Goal: Information Seeking & Learning: Learn about a topic

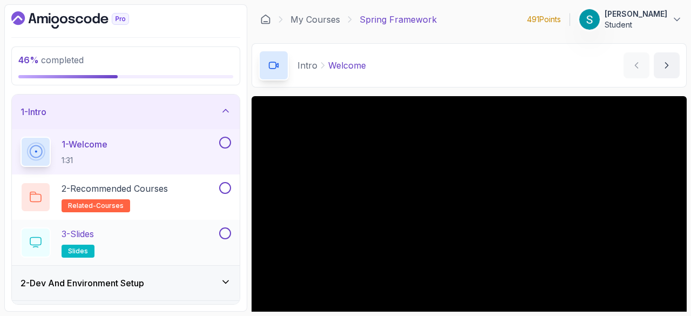
scroll to position [64, 0]
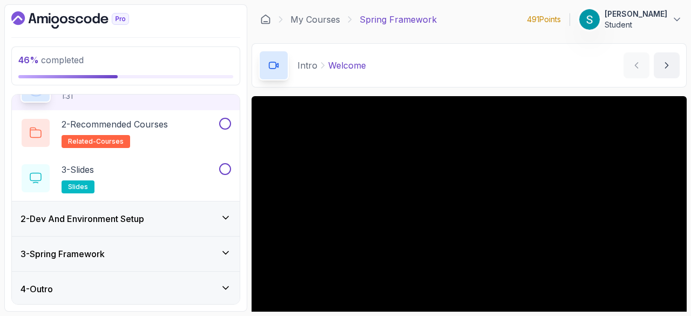
click at [135, 259] on div "3 - Spring Framework" at bounding box center [126, 254] width 228 height 35
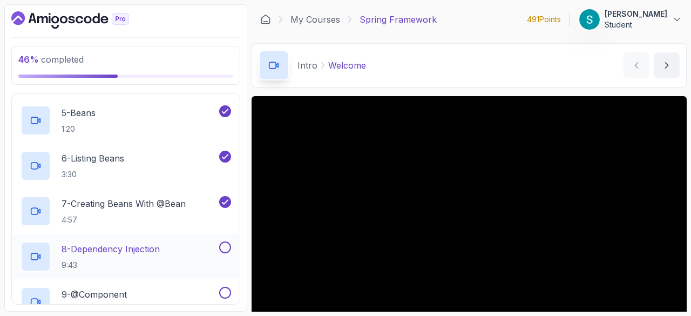
scroll to position [277, 0]
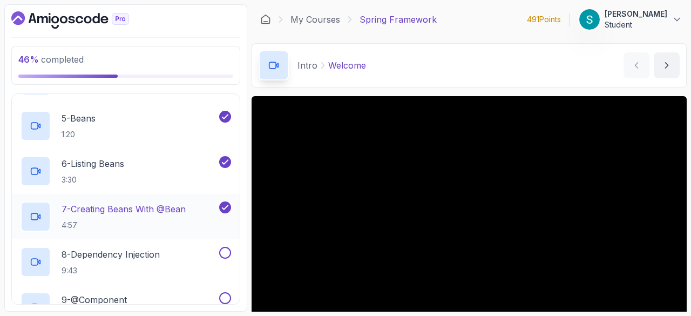
click at [130, 204] on p "7 - Creating Beans With @Bean" at bounding box center [124, 209] width 124 height 13
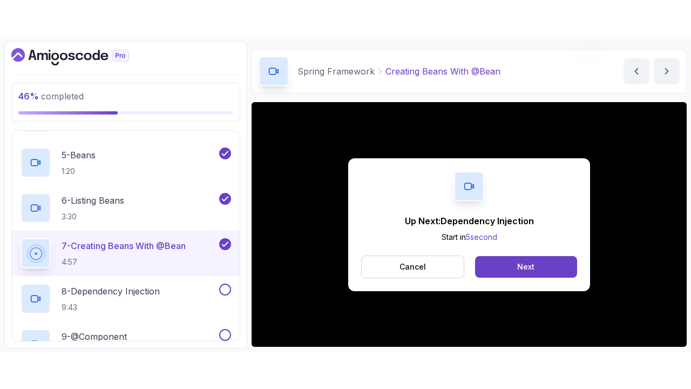
scroll to position [74, 0]
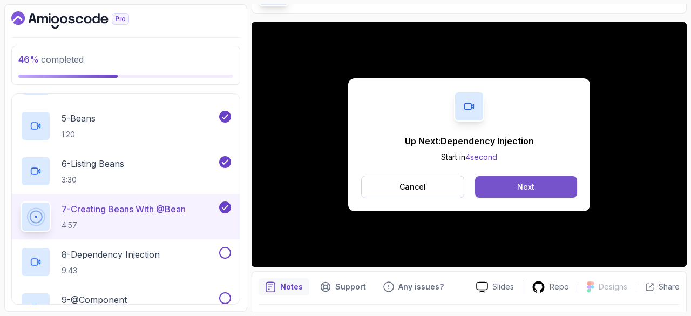
click at [536, 188] on button "Next" at bounding box center [526, 187] width 102 height 22
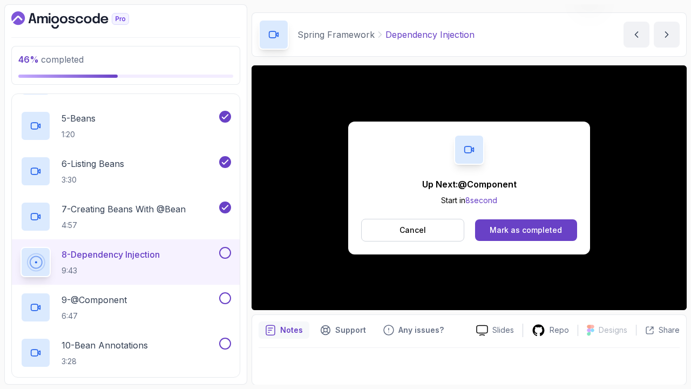
scroll to position [74, 0]
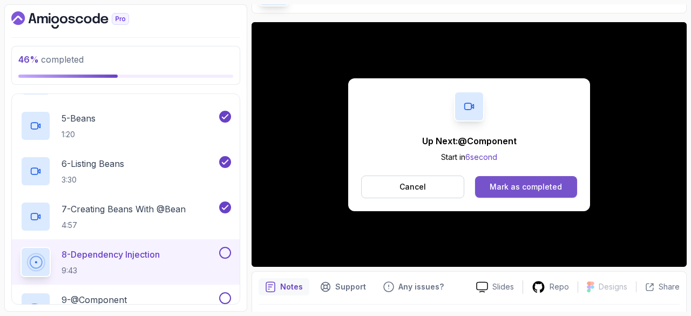
click at [505, 186] on div "Mark as completed" at bounding box center [526, 186] width 72 height 11
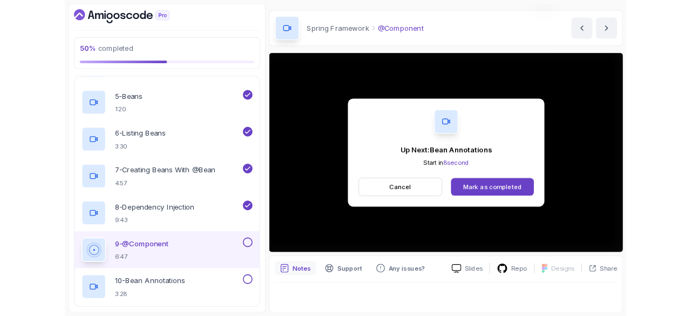
scroll to position [74, 0]
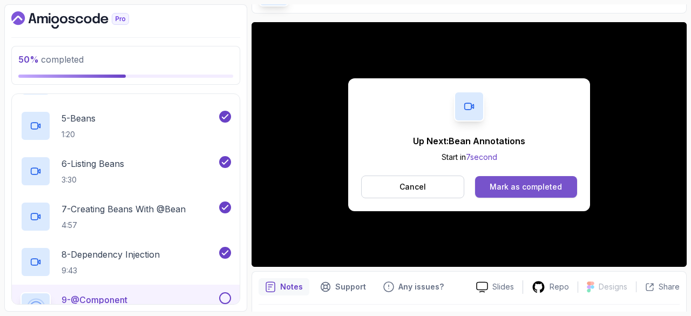
click at [521, 187] on div "Mark as completed" at bounding box center [526, 186] width 72 height 11
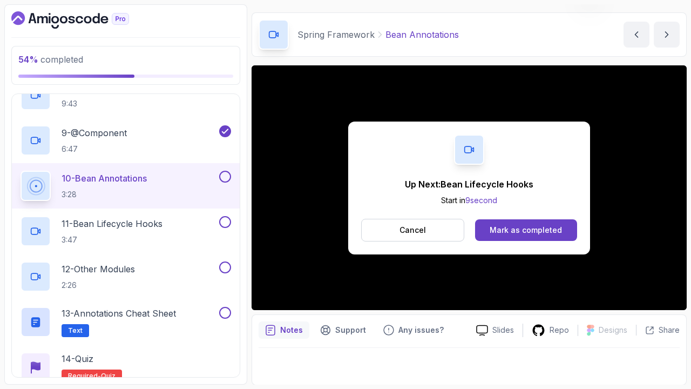
scroll to position [74, 0]
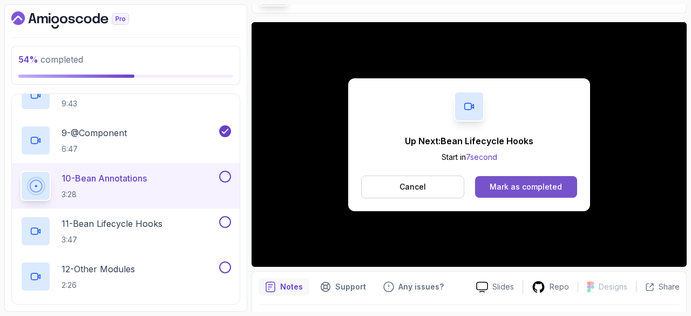
click at [503, 182] on div "Mark as completed" at bounding box center [526, 186] width 72 height 11
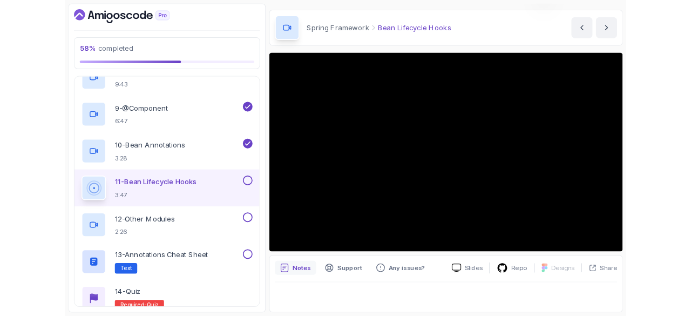
scroll to position [31, 0]
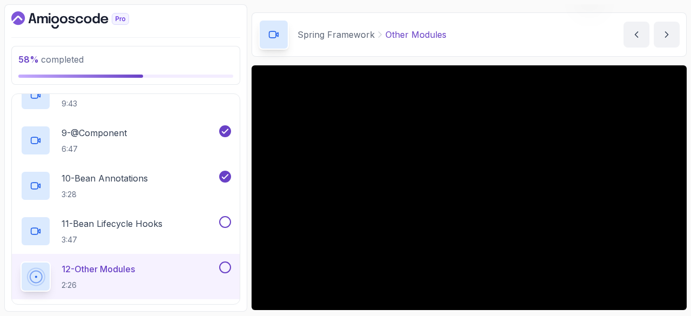
scroll to position [74, 0]
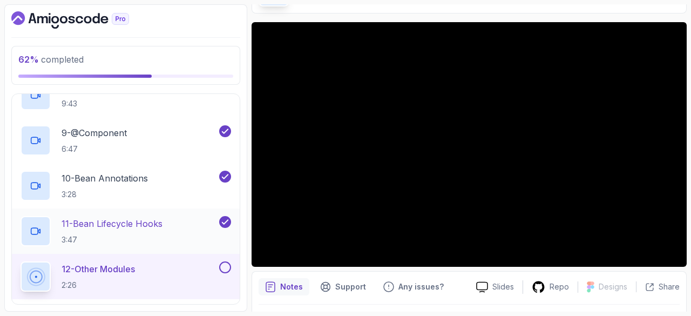
click at [167, 219] on div "11 - Bean Lifecycle Hooks 3:47" at bounding box center [119, 231] width 197 height 30
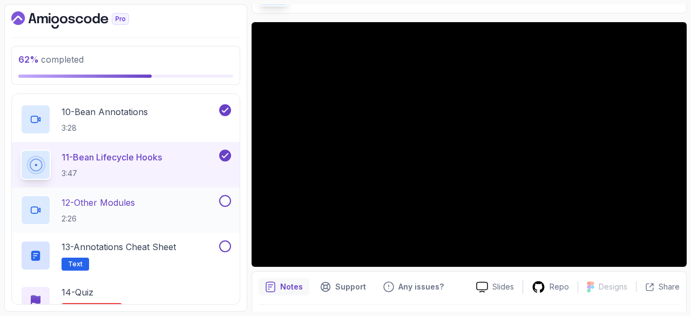
scroll to position [563, 0]
